Goal: Check status

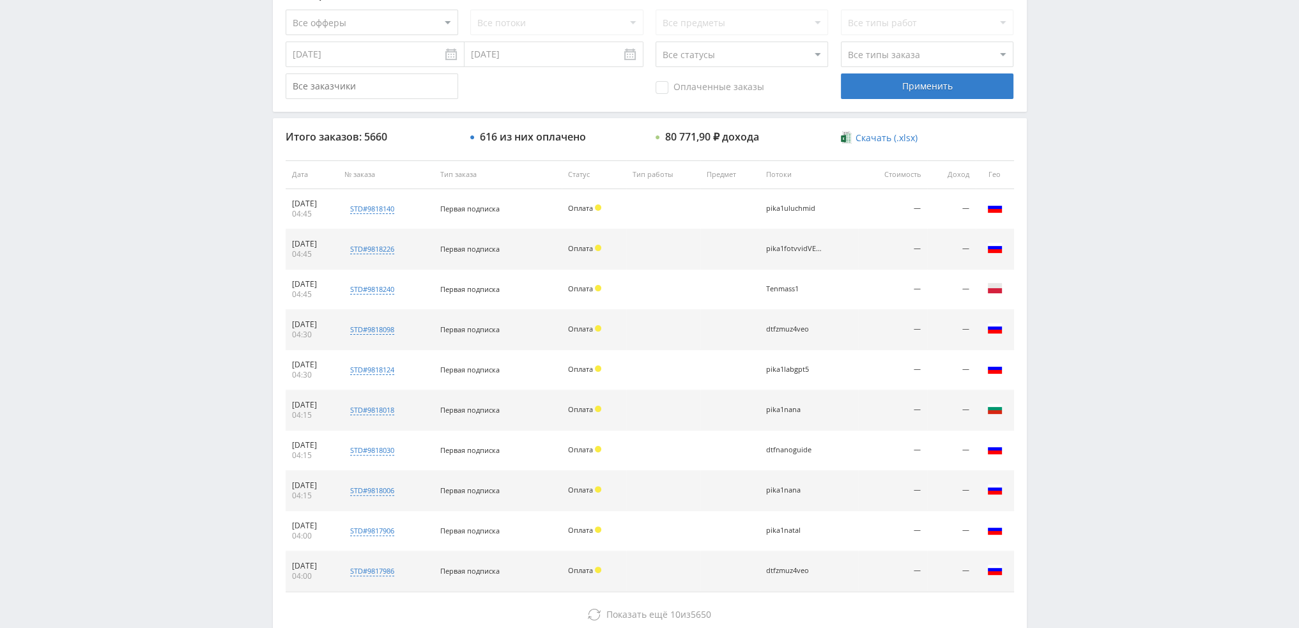
scroll to position [442, 0]
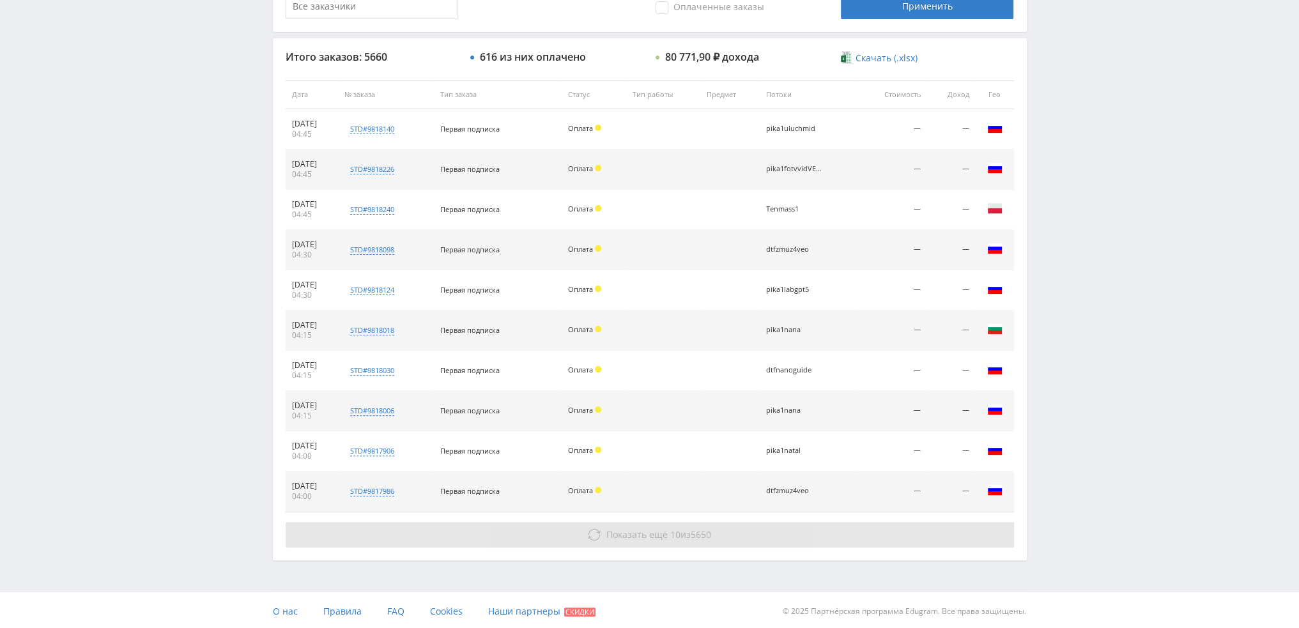
click at [700, 539] on button "Показать ещё 10 из 5650" at bounding box center [650, 535] width 728 height 26
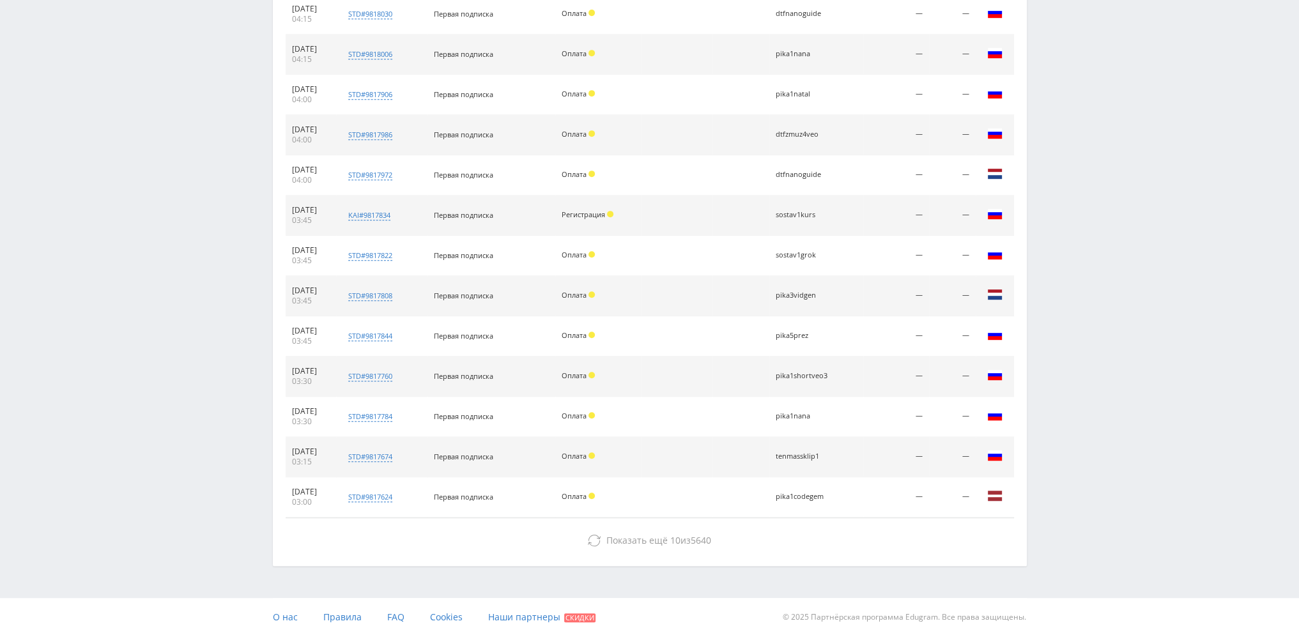
scroll to position [804, 0]
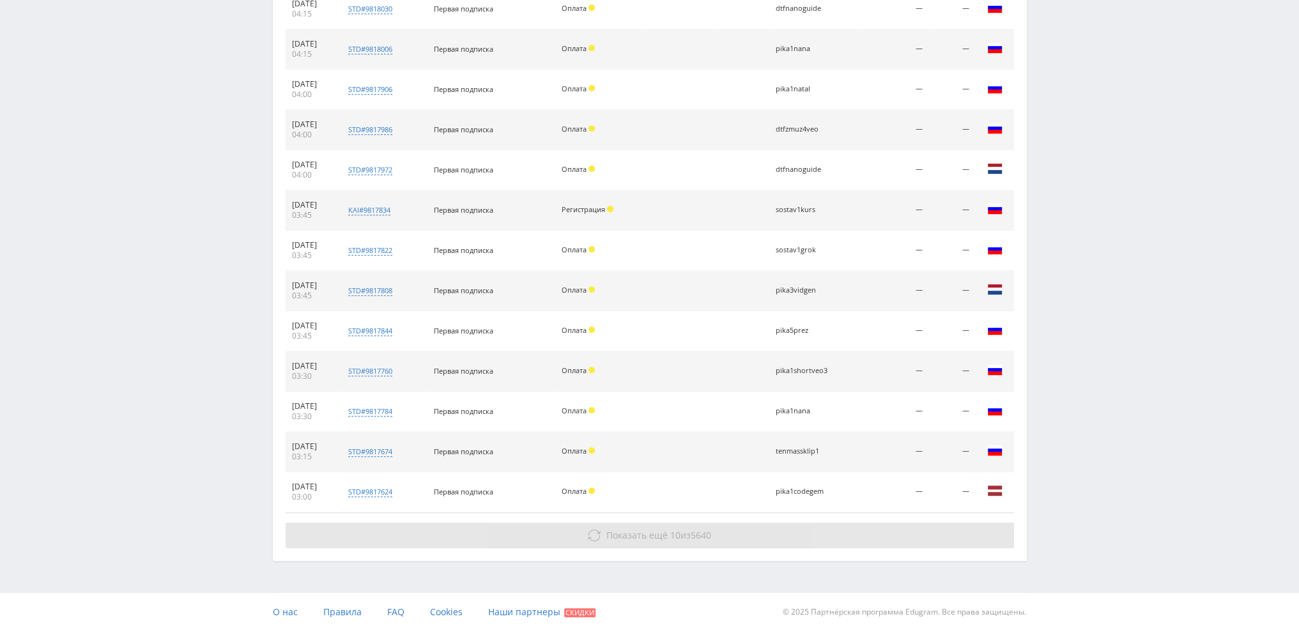
click at [698, 537] on span "5640" at bounding box center [701, 535] width 20 height 12
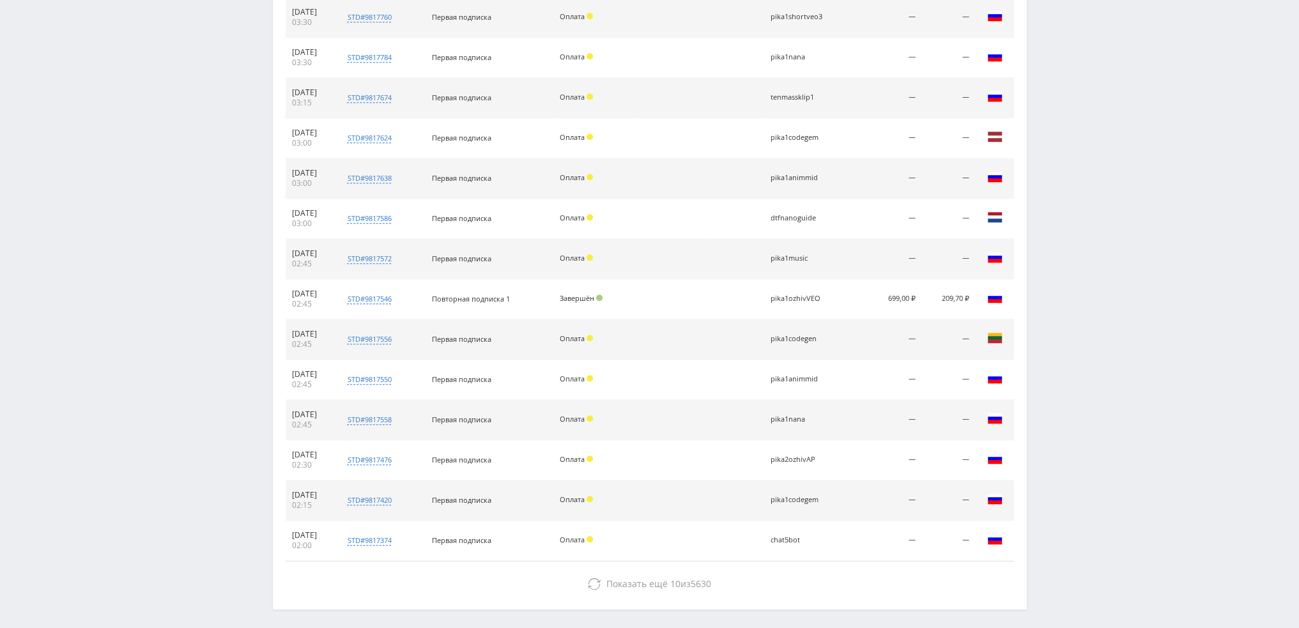
scroll to position [1205, 0]
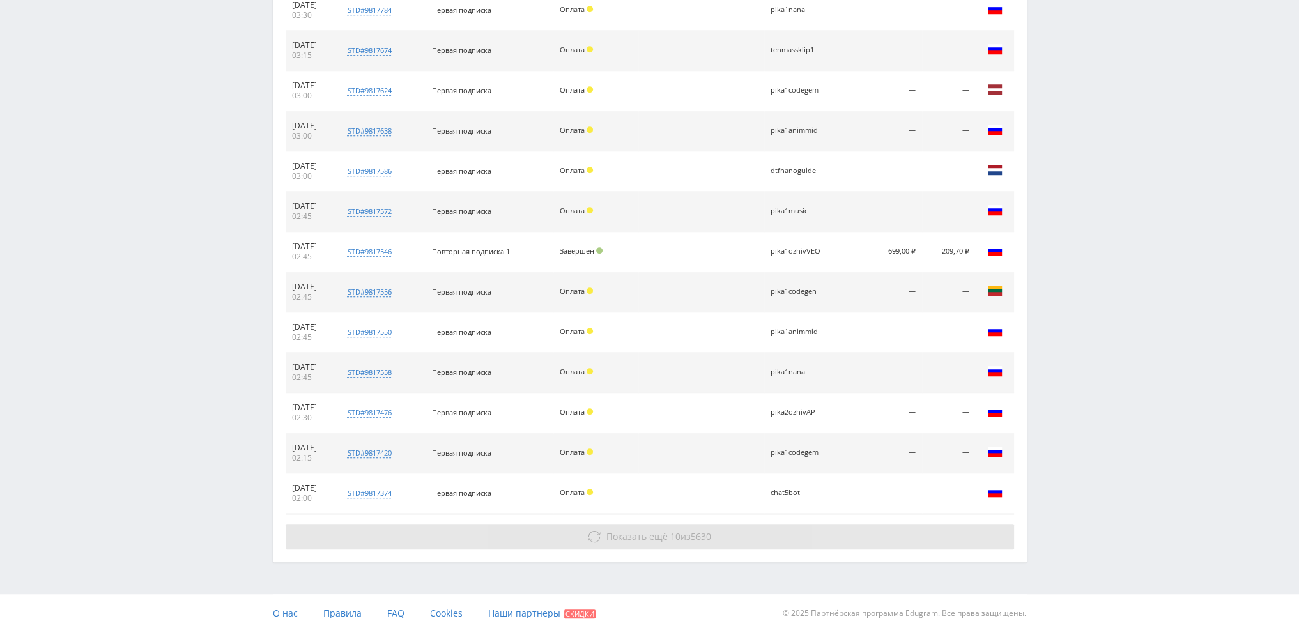
click at [689, 537] on span "Показать ещё 10 из 5630" at bounding box center [658, 536] width 105 height 12
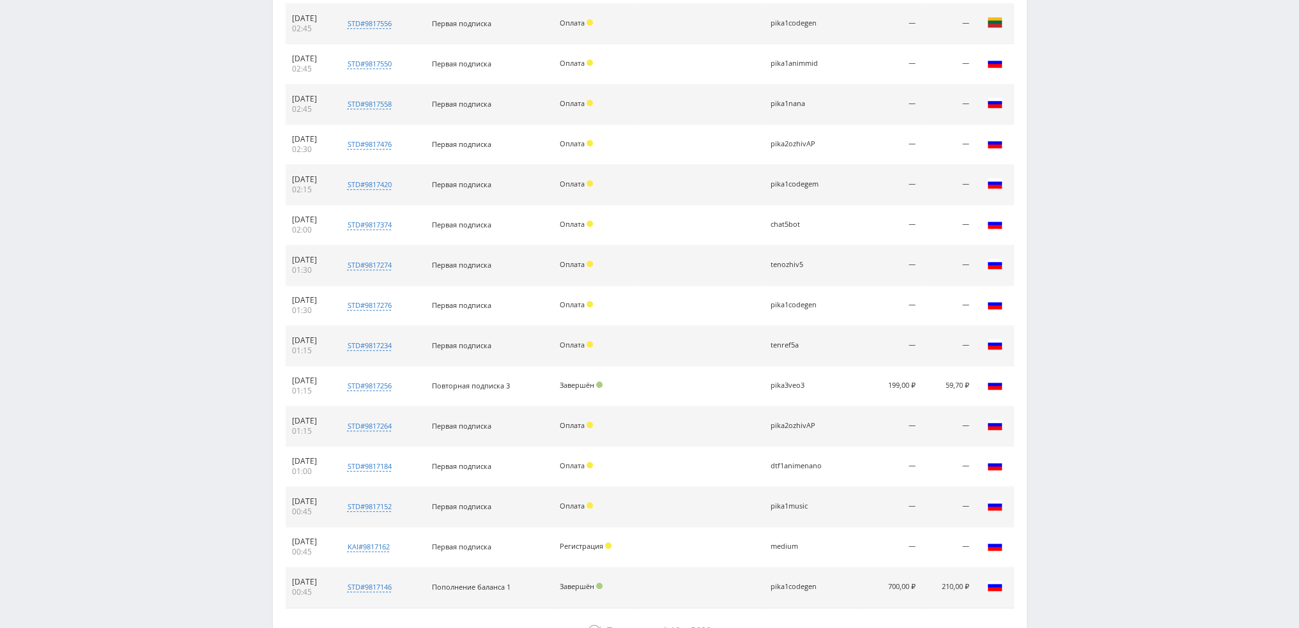
scroll to position [1566, 0]
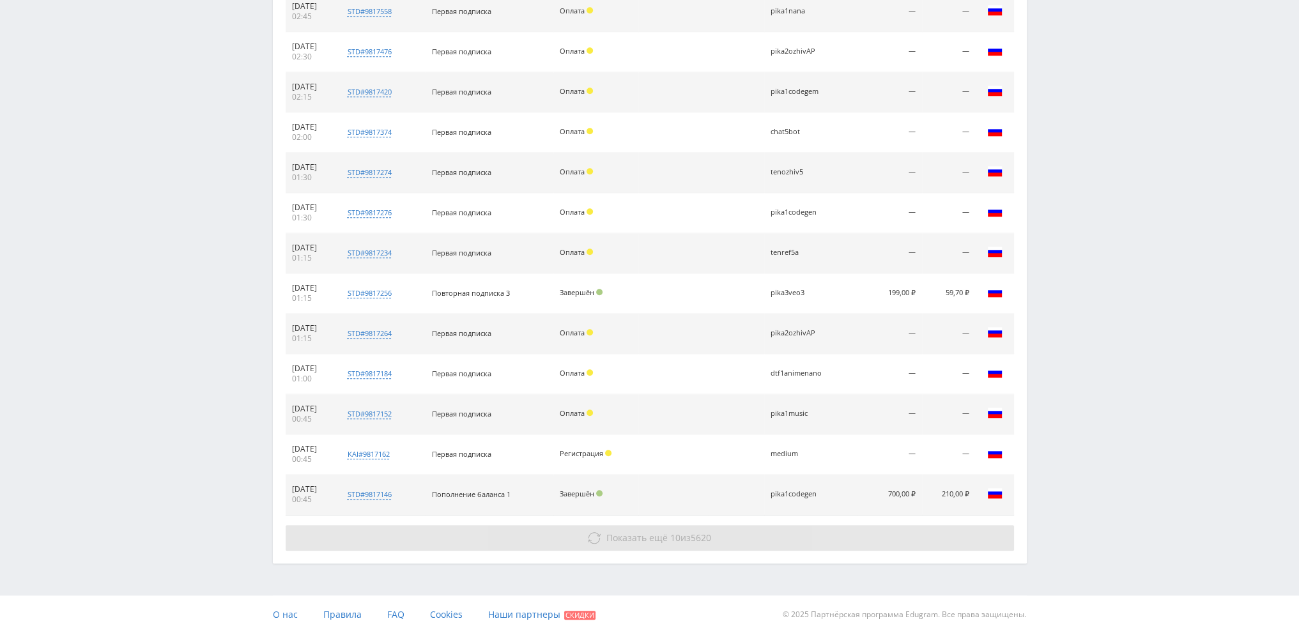
click at [707, 531] on span "5620" at bounding box center [701, 537] width 20 height 12
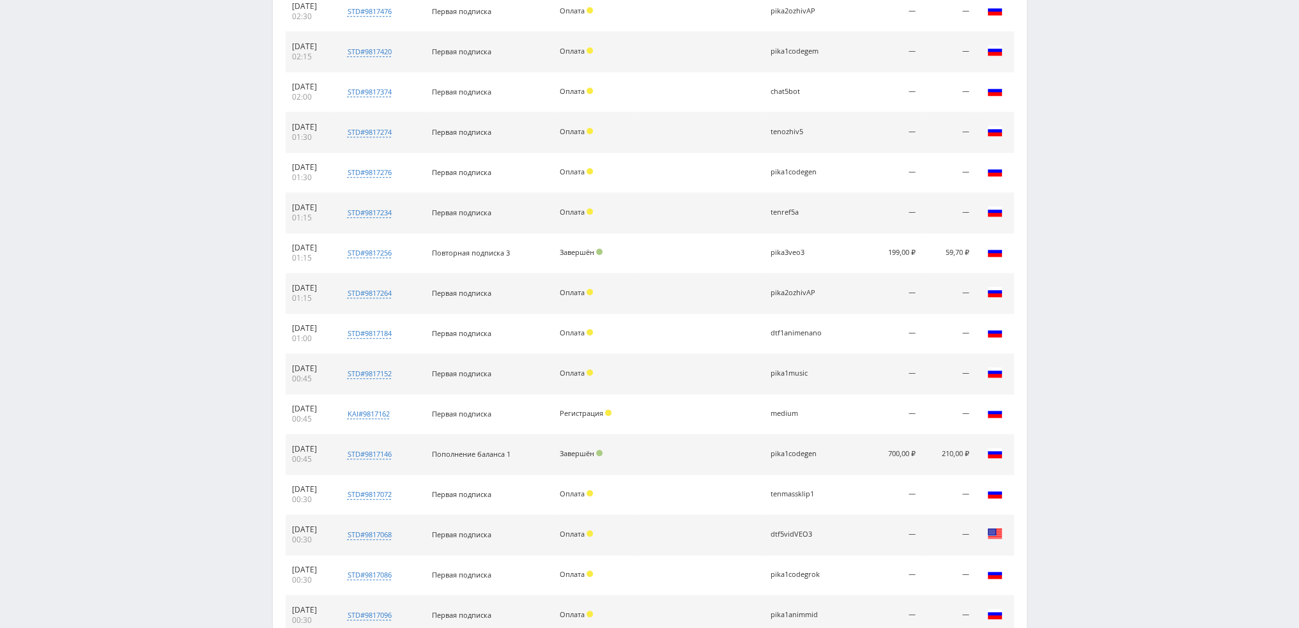
scroll to position [1927, 0]
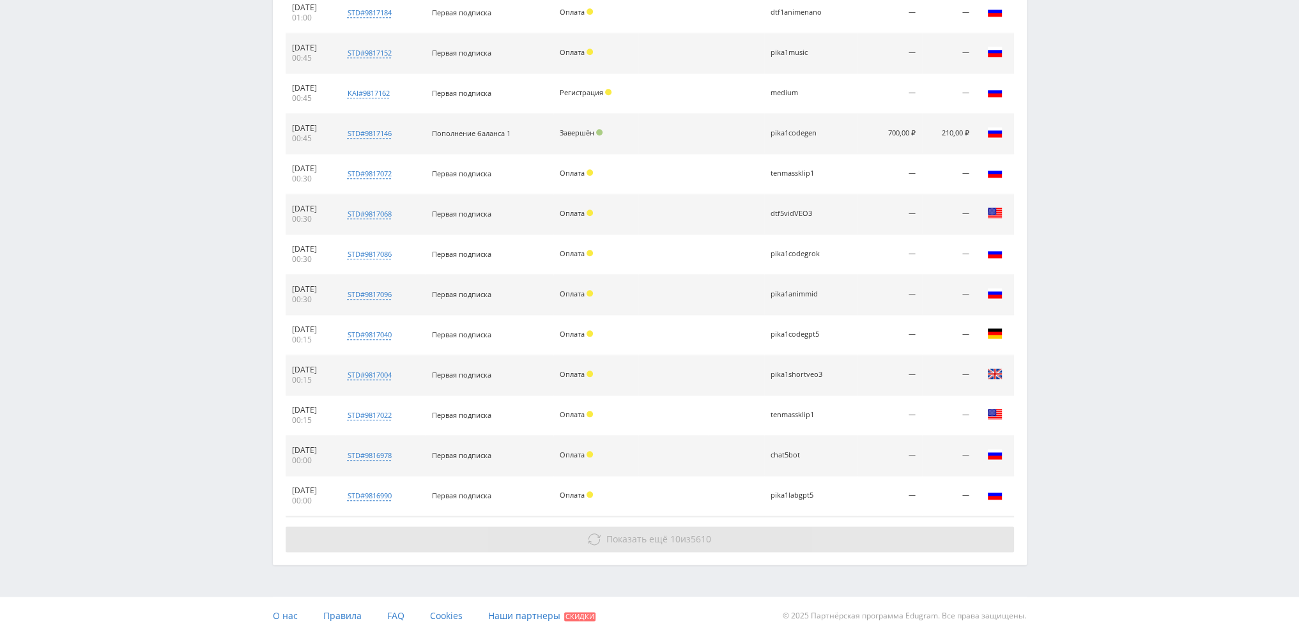
click at [708, 533] on span "5610" at bounding box center [701, 539] width 20 height 12
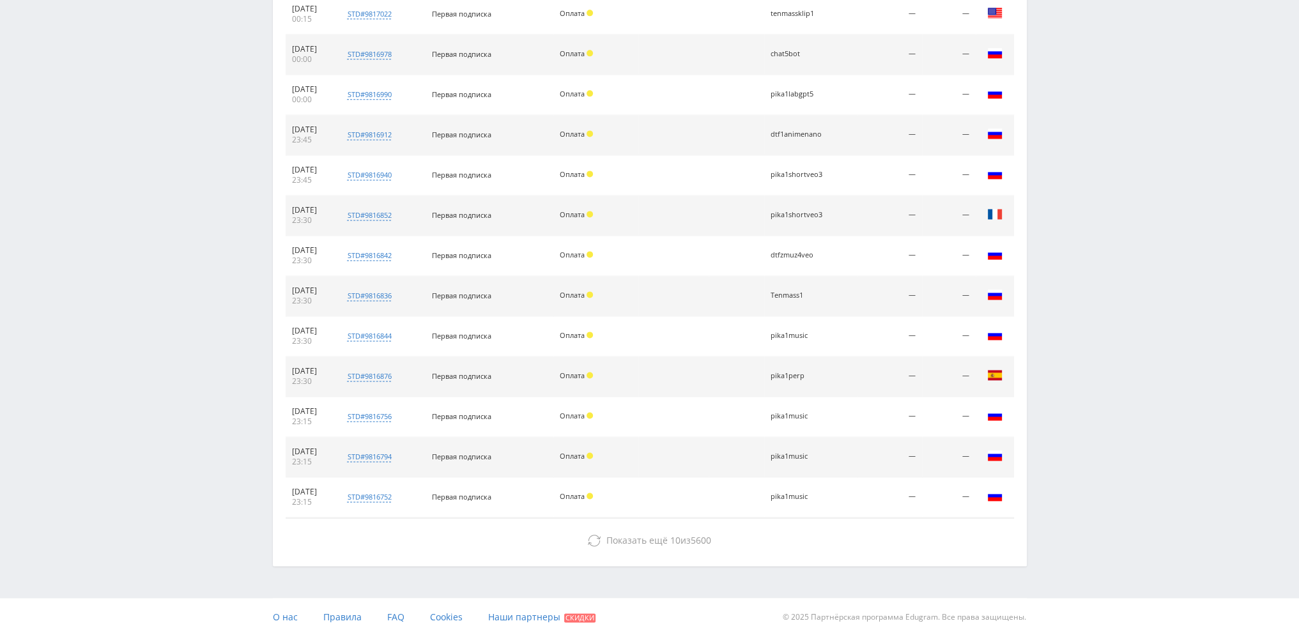
scroll to position [2328, 0]
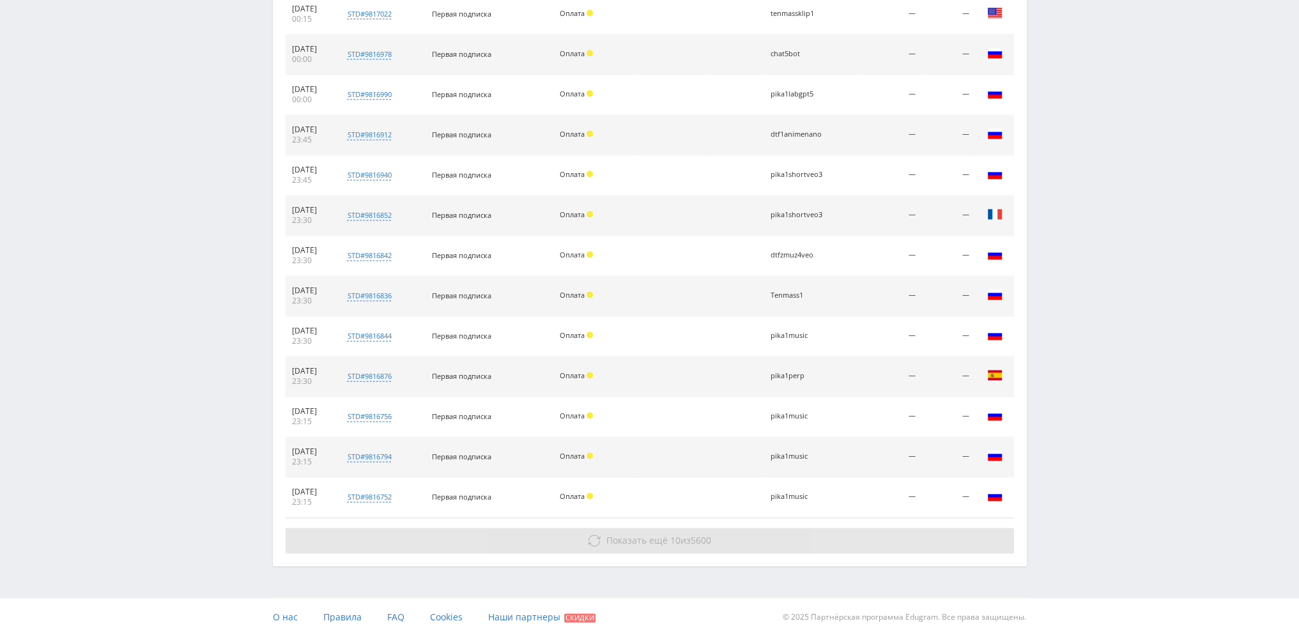
click at [703, 540] on button "Показать ещё 10 из 5600" at bounding box center [650, 541] width 728 height 26
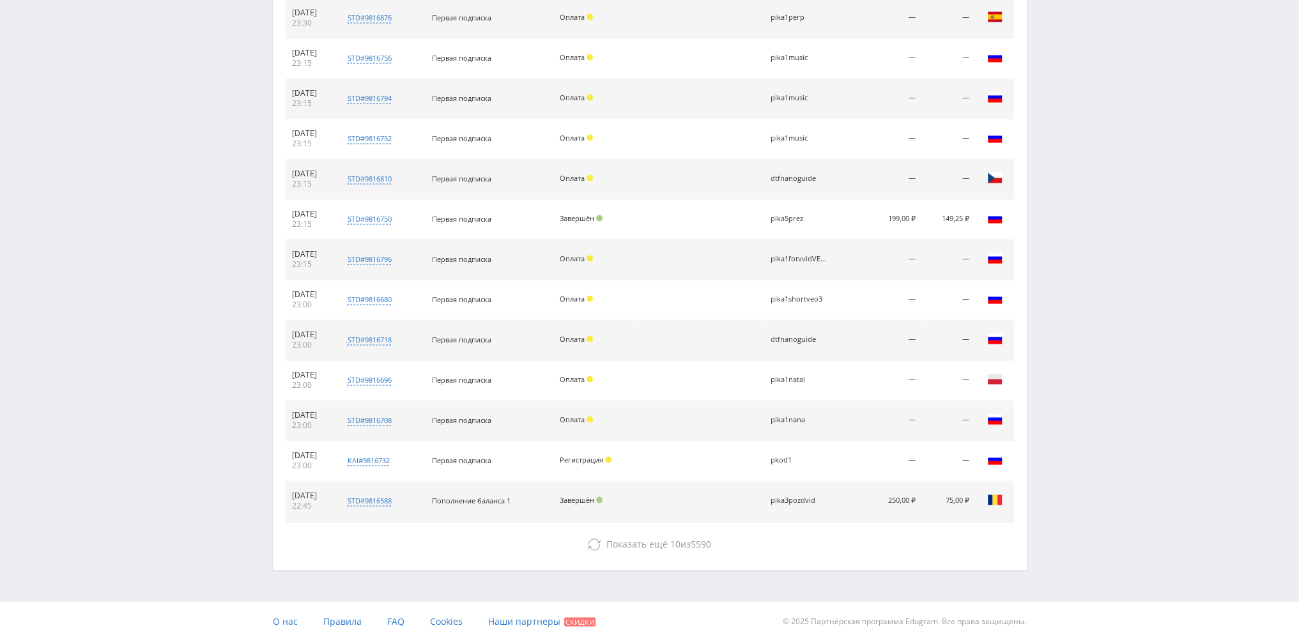
scroll to position [2689, 0]
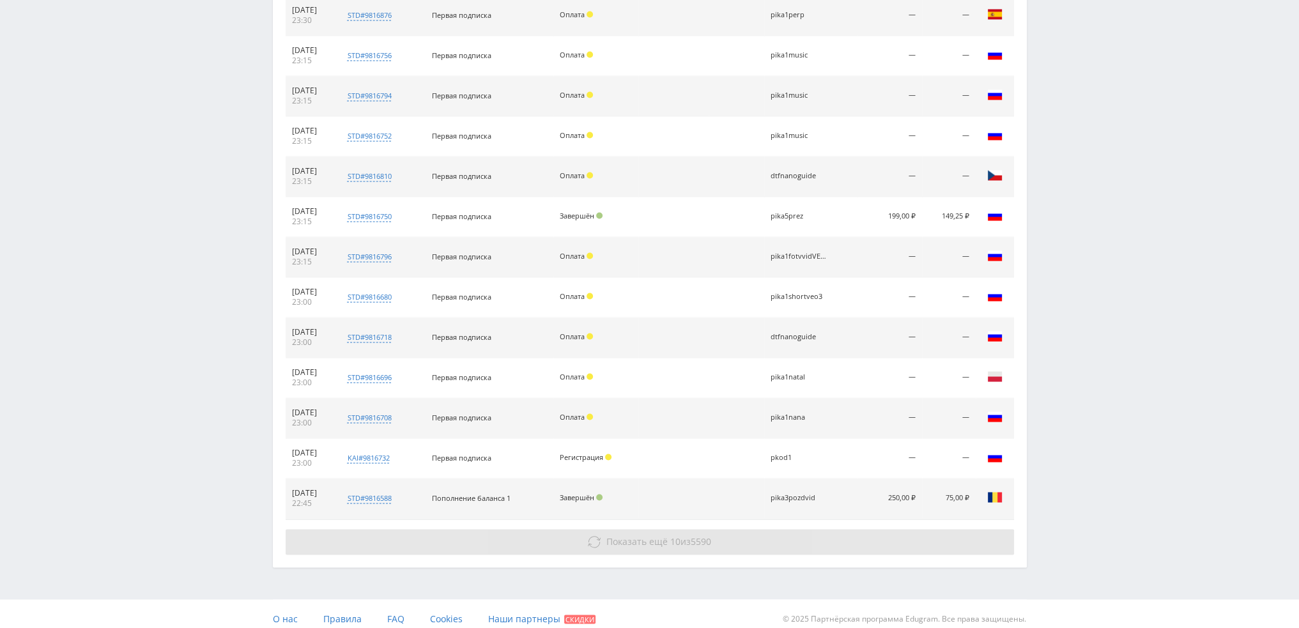
click at [705, 535] on span "5590" at bounding box center [701, 541] width 20 height 12
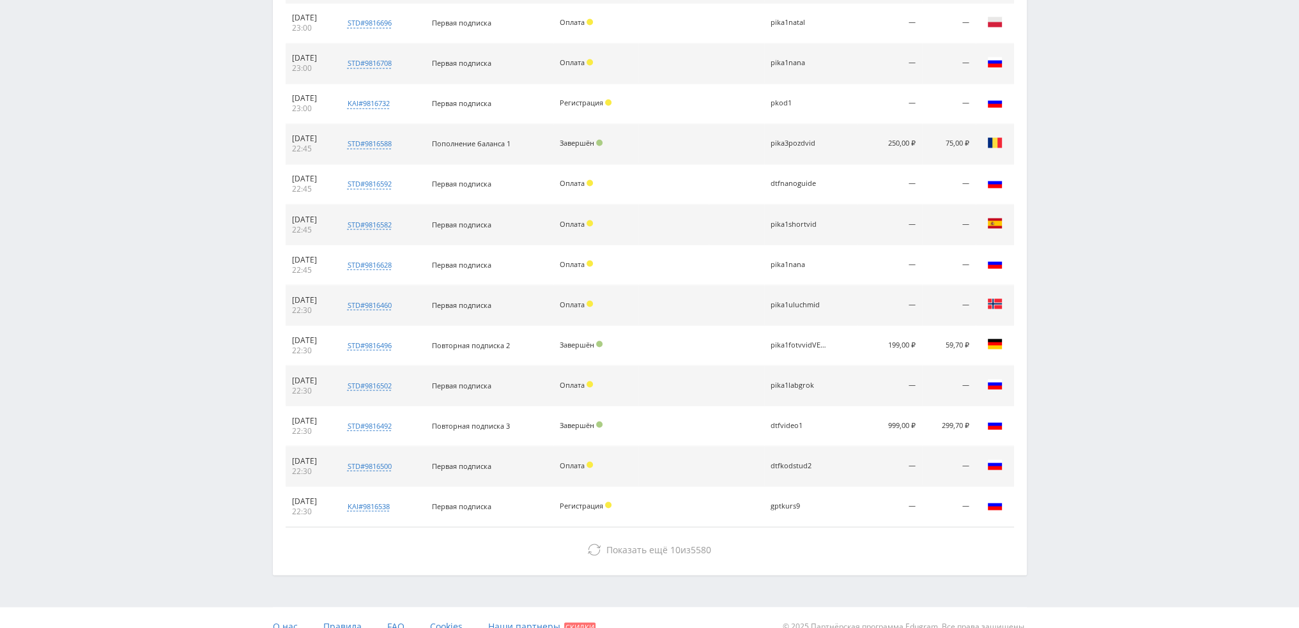
scroll to position [3050, 0]
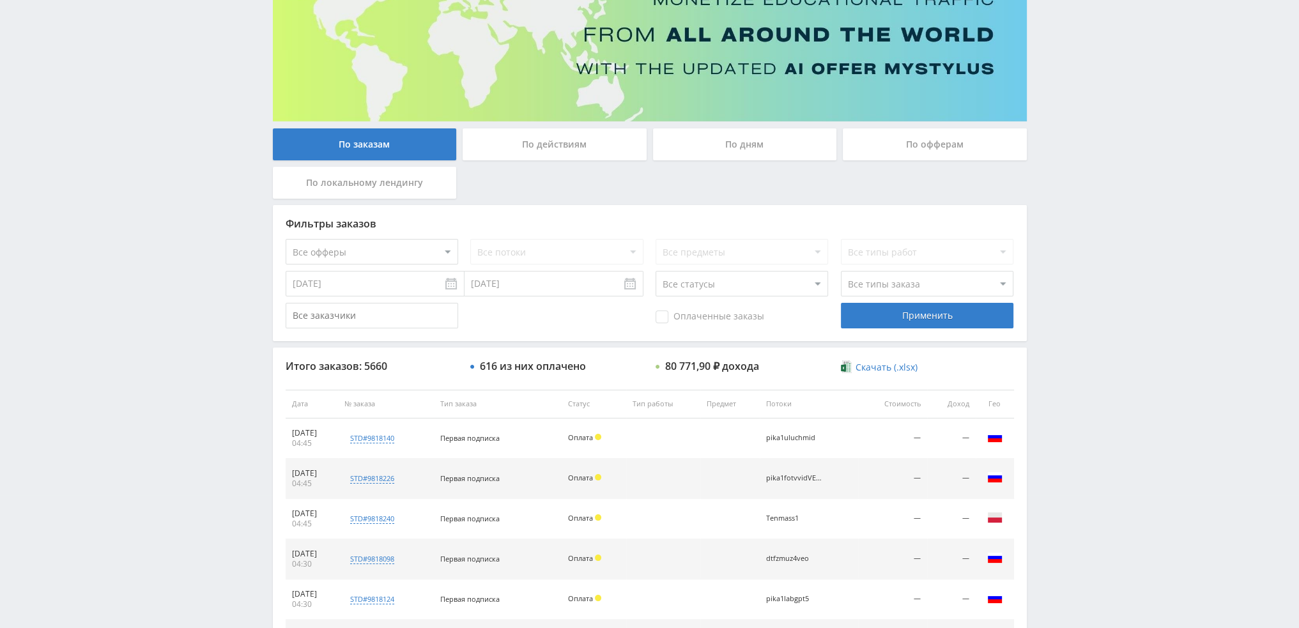
scroll to position [123, 0]
